Goal: Task Accomplishment & Management: Use online tool/utility

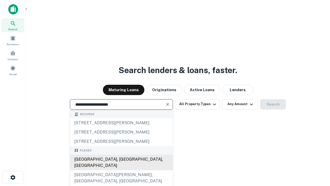
click at [121, 170] on div "[GEOGRAPHIC_DATA], [GEOGRAPHIC_DATA], [GEOGRAPHIC_DATA]" at bounding box center [121, 161] width 103 height 15
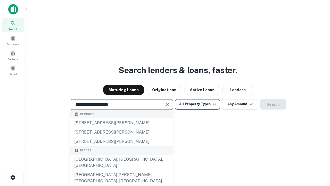
type input "**********"
click at [197, 104] on button "All Property Types" at bounding box center [197, 104] width 45 height 10
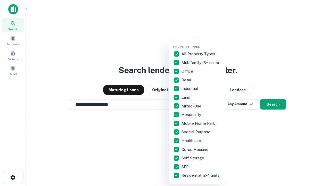
click at [202, 43] on button "button" at bounding box center [201, 43] width 57 height 0
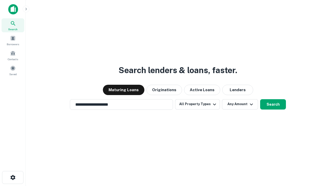
scroll to position [8, 0]
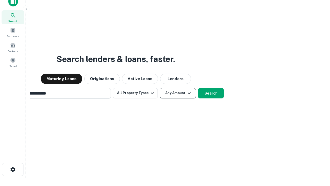
click at [160, 88] on button "Any Amount" at bounding box center [178, 93] width 36 height 10
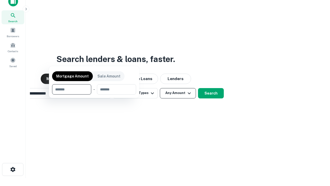
scroll to position [8, 0]
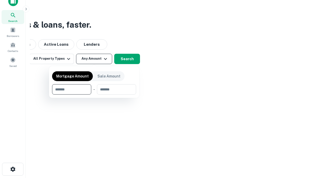
type input "*******"
click at [94, 94] on button "button" at bounding box center [94, 94] width 84 height 0
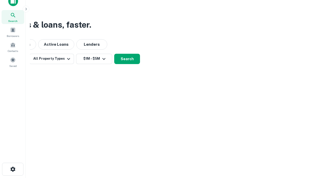
scroll to position [8, 0]
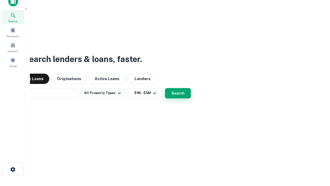
click at [165, 88] on button "Search" at bounding box center [178, 93] width 26 height 10
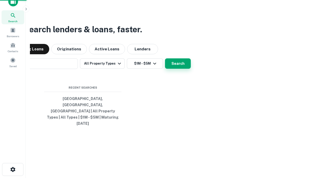
scroll to position [8, 0]
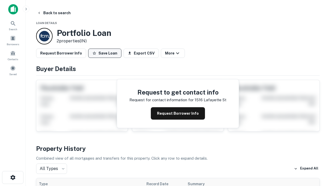
click at [105, 53] on button "Save Loan" at bounding box center [104, 52] width 33 height 9
